Goal: Book appointment/travel/reservation

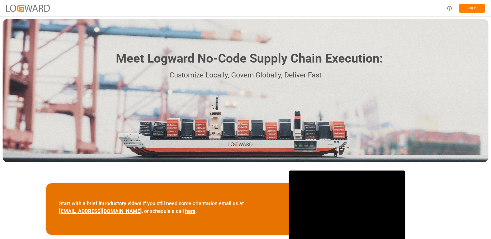
click at [472, 8] on button "Log In" at bounding box center [472, 8] width 26 height 9
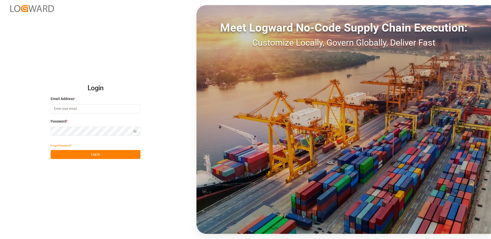
click at [84, 108] on input at bounding box center [96, 109] width 90 height 9
click at [83, 109] on input at bounding box center [96, 109] width 90 height 9
type input "[PERSON_NAME][EMAIL_ADDRESS][DOMAIN_NAME]"
click at [45, 131] on div "Login Email Address * [EMAIL_ADDRESS][DOMAIN_NAME] Password * Show password For…" at bounding box center [245, 119] width 491 height 239
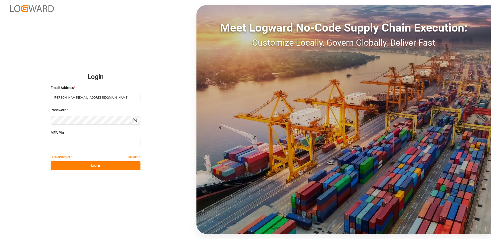
click at [65, 142] on input at bounding box center [96, 142] width 90 height 9
type input "881211"
click at [76, 164] on button "Log In" at bounding box center [96, 166] width 90 height 9
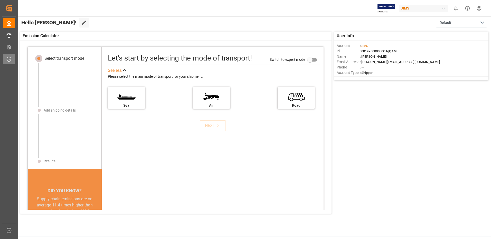
click at [10, 59] on icon at bounding box center [8, 59] width 5 height 5
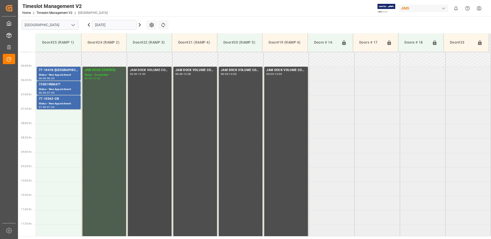
scroll to position [166, 0]
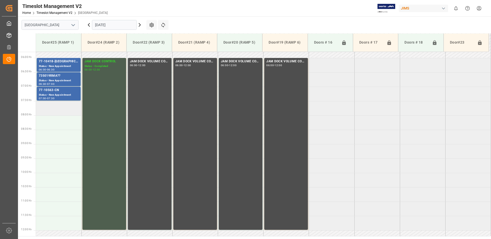
click at [50, 108] on td at bounding box center [58, 108] width 45 height 14
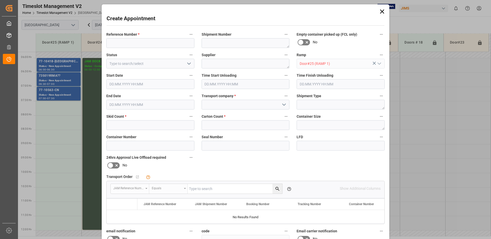
type input "[DATE] 07:30"
type input "[DATE] 08:00"
click at [129, 42] on input at bounding box center [150, 43] width 88 height 10
type input "NO SAMEDAY APPOINTMENT"
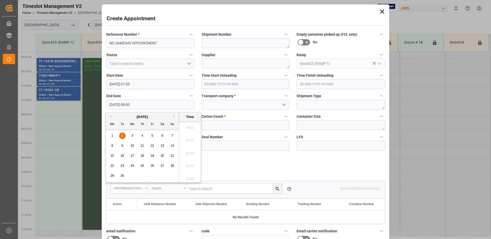
click at [158, 105] on input "[DATE] 08:00" at bounding box center [150, 105] width 88 height 10
click at [122, 136] on span "2" at bounding box center [122, 136] width 2 height 4
click at [188, 152] on li "12:00" at bounding box center [190, 152] width 22 height 13
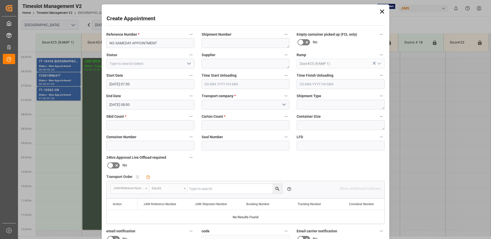
type input "[DATE] 12:00"
click at [256, 105] on input at bounding box center [246, 105] width 88 height 10
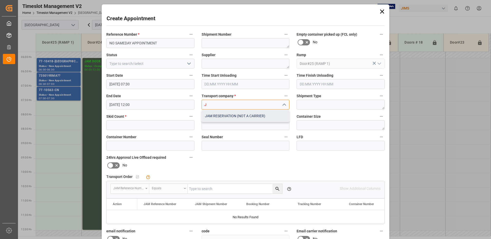
click at [226, 117] on div "JAM RESERVATION (NOT A CARRIER)" at bounding box center [246, 116] width 88 height 12
type input "JAM RESERVATION (NOT A CARRIER)"
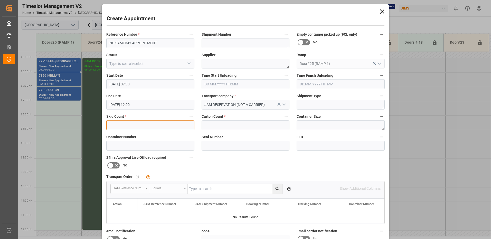
click at [152, 126] on input "text" at bounding box center [150, 125] width 88 height 10
type input "0"
click at [210, 124] on input "text" at bounding box center [246, 125] width 88 height 10
type input "0"
click at [188, 63] on icon "open menu" at bounding box center [189, 64] width 6 height 6
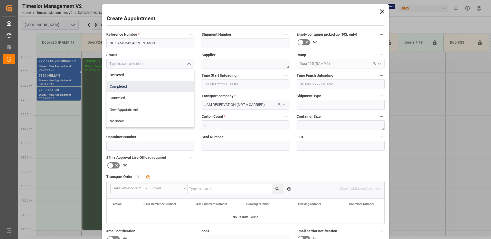
click at [136, 87] on div "Completed" at bounding box center [151, 87] width 88 height 12
type input "Completed"
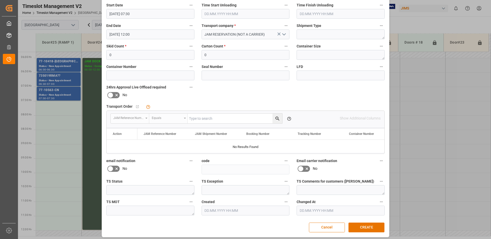
scroll to position [73, 0]
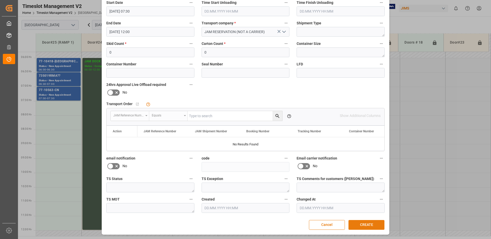
click at [363, 225] on button "CREATE" at bounding box center [366, 225] width 36 height 10
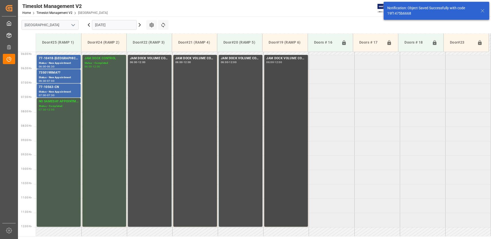
scroll to position [144, 0]
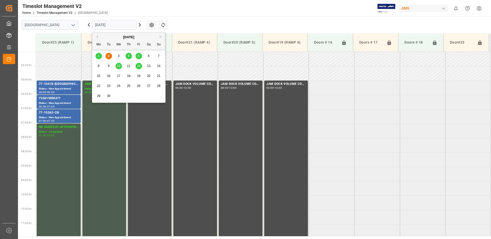
click at [119, 25] on input "[DATE]" at bounding box center [114, 25] width 45 height 10
click at [128, 56] on span "4" at bounding box center [129, 56] width 2 height 4
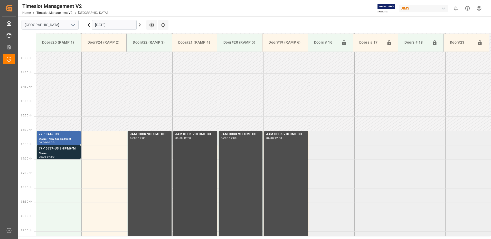
scroll to position [141, 0]
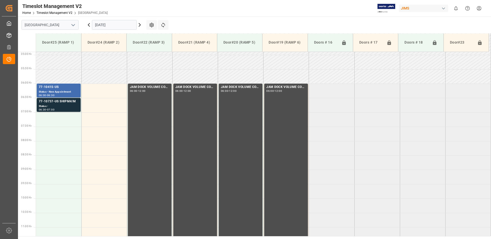
click at [128, 26] on input "[DATE]" at bounding box center [114, 25] width 45 height 10
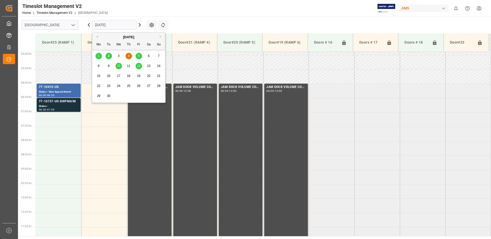
click at [138, 55] on span "5" at bounding box center [139, 56] width 2 height 4
click at [124, 26] on input "[DATE]" at bounding box center [114, 25] width 45 height 10
click at [110, 55] on div "2" at bounding box center [109, 56] width 6 height 6
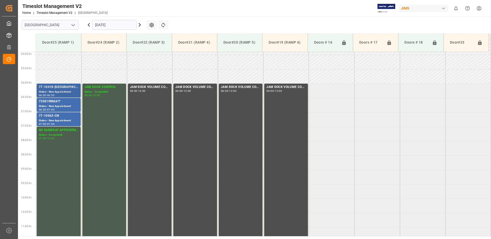
click at [52, 88] on div "77-10418-[GEOGRAPHIC_DATA](IN07/11 lines)" at bounding box center [59, 87] width 40 height 5
click at [54, 103] on div "735019RMA??" at bounding box center [59, 101] width 40 height 5
click at [59, 118] on div "77-10563-CN" at bounding box center [59, 115] width 40 height 5
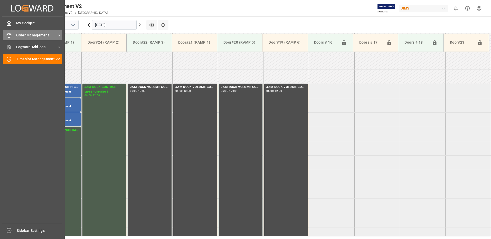
click at [17, 35] on span "Order Management" at bounding box center [36, 35] width 41 height 5
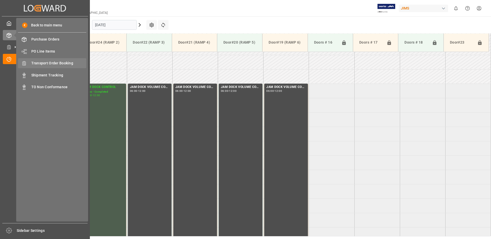
click at [52, 60] on div "Transport Order Booking Transport Order Booking" at bounding box center [52, 63] width 68 height 10
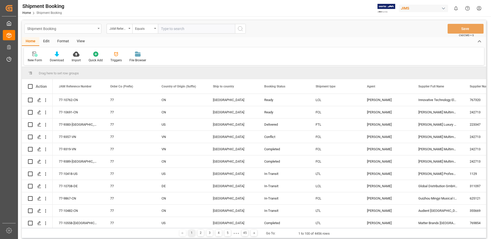
click at [98, 28] on icon "open menu" at bounding box center [99, 28] width 2 height 1
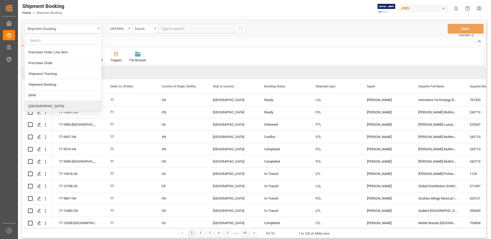
click at [48, 106] on div "[GEOGRAPHIC_DATA]" at bounding box center [63, 106] width 77 height 11
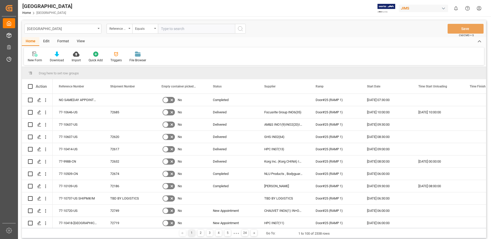
click at [79, 40] on div "View" at bounding box center [81, 41] width 16 height 9
click at [33, 59] on div "Default" at bounding box center [33, 60] width 10 height 5
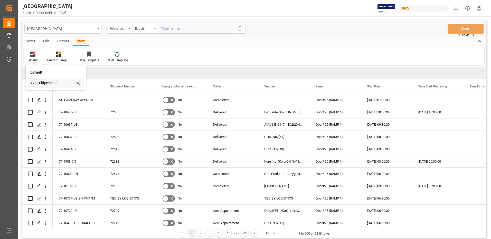
click at [41, 83] on div "Yves Shipment 3" at bounding box center [52, 82] width 45 height 5
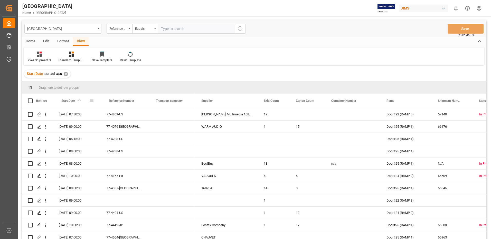
click at [92, 101] on span at bounding box center [91, 101] width 5 height 5
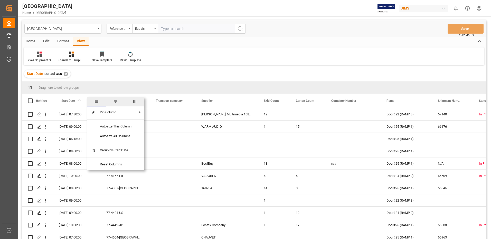
click at [117, 101] on span "filter" at bounding box center [115, 101] width 5 height 5
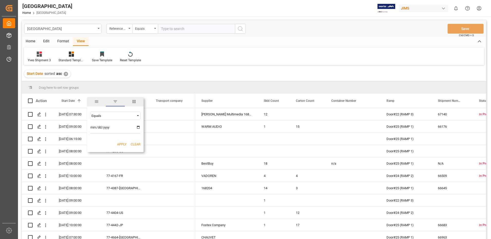
click at [138, 127] on input "date" at bounding box center [115, 129] width 50 height 10
type input "[DATE]"
click at [121, 144] on button "Apply" at bounding box center [122, 144] width 10 height 5
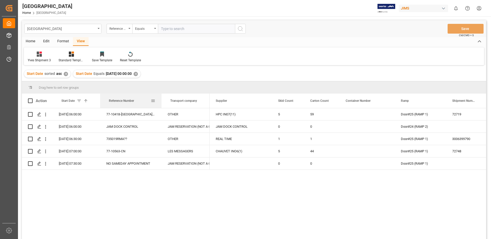
drag, startPoint x: 146, startPoint y: 100, endPoint x: 160, endPoint y: 102, distance: 14.5
click at [160, 102] on div at bounding box center [161, 101] width 2 height 14
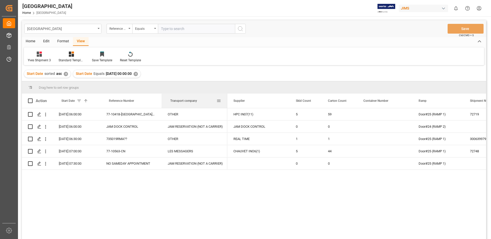
drag, startPoint x: 209, startPoint y: 100, endPoint x: 227, endPoint y: 103, distance: 17.9
click at [227, 103] on div at bounding box center [227, 101] width 2 height 14
click at [29, 101] on span at bounding box center [30, 101] width 5 height 5
click at [32, 99] on input "checkbox" at bounding box center [32, 99] width 0 height 0
checkbox input "true"
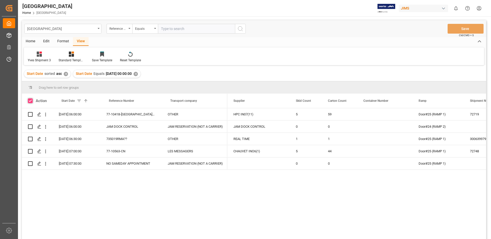
checkbox input "true"
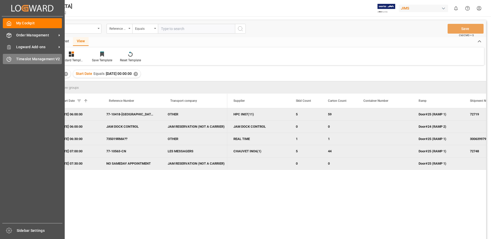
click at [29, 59] on span "Timeslot Management V2" at bounding box center [39, 58] width 46 height 5
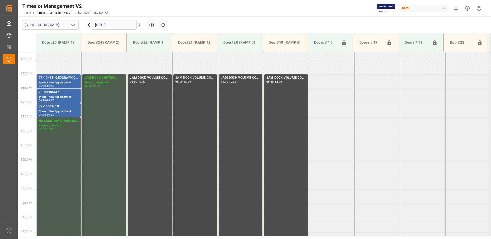
scroll to position [166, 0]
